Goal: Find specific page/section: Find specific page/section

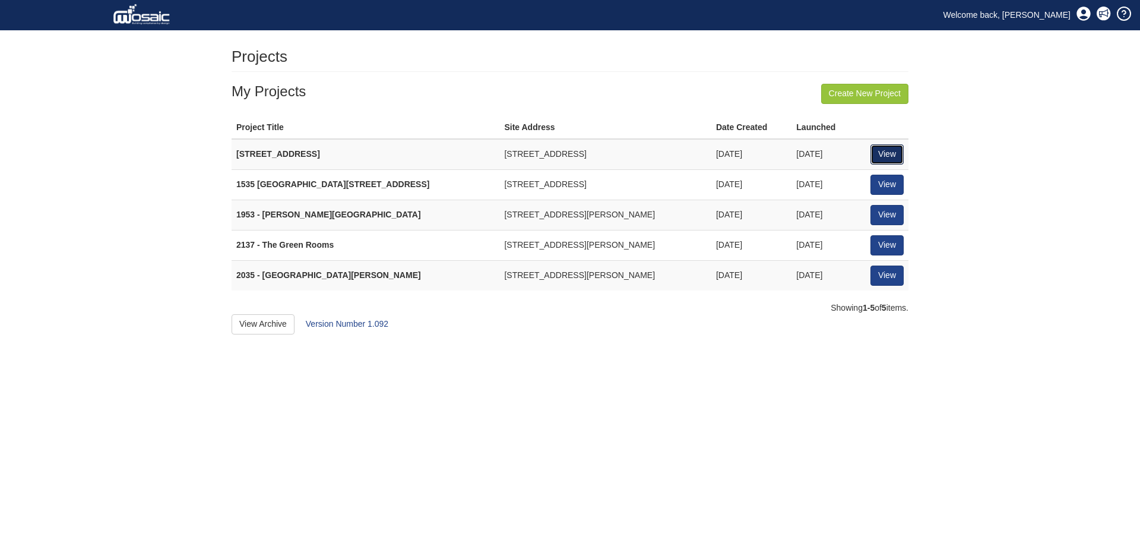
click at [891, 152] on link "View" at bounding box center [886, 154] width 33 height 20
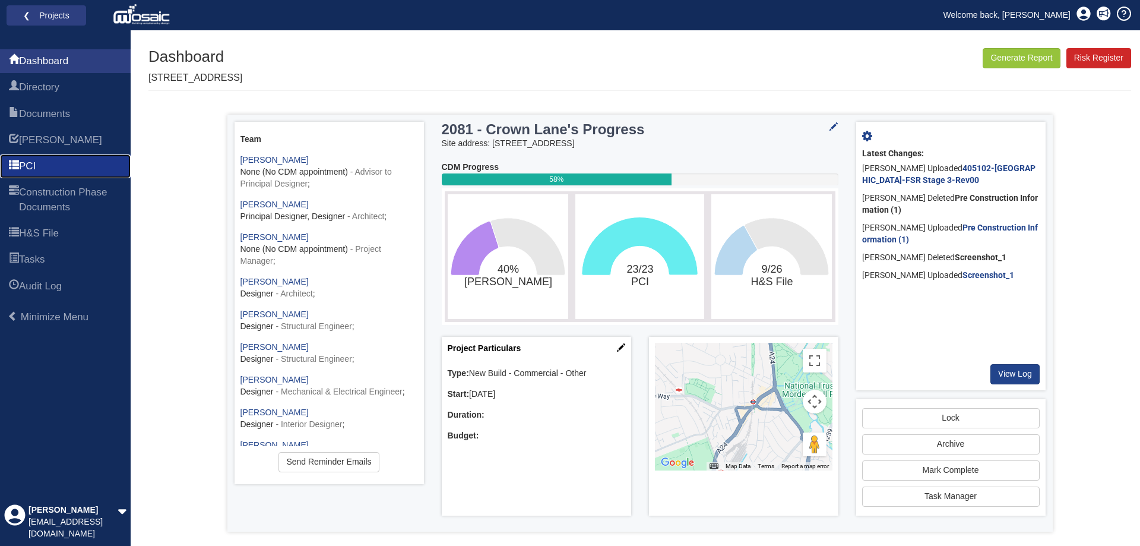
click at [61, 160] on link "PCI" at bounding box center [65, 166] width 131 height 24
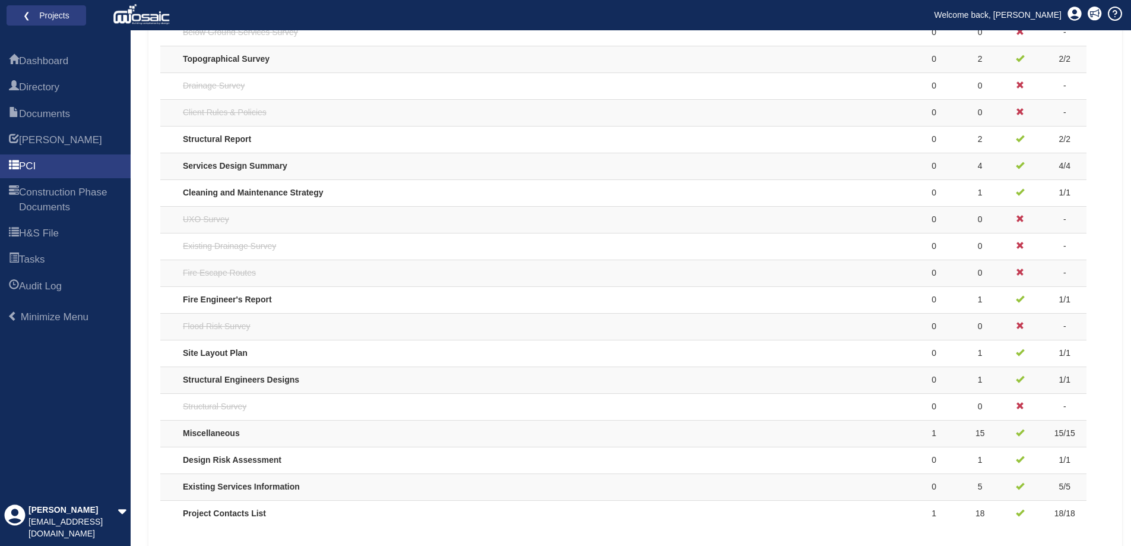
scroll to position [980, 0]
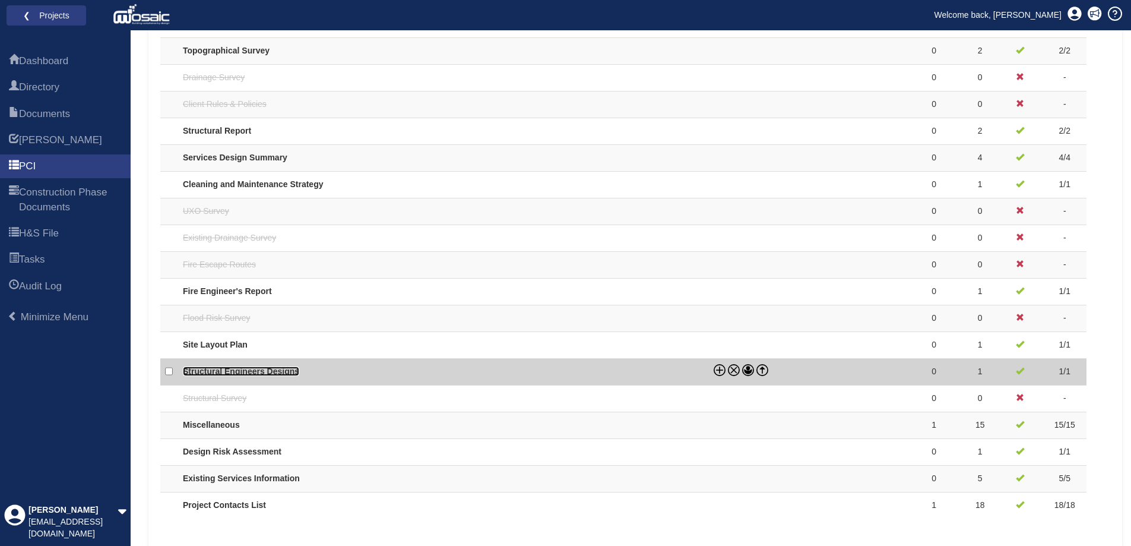
click at [265, 369] on link "Structural Engineers Designs" at bounding box center [241, 371] width 116 height 10
checkbox input "true"
